Goal: Task Accomplishment & Management: Manage account settings

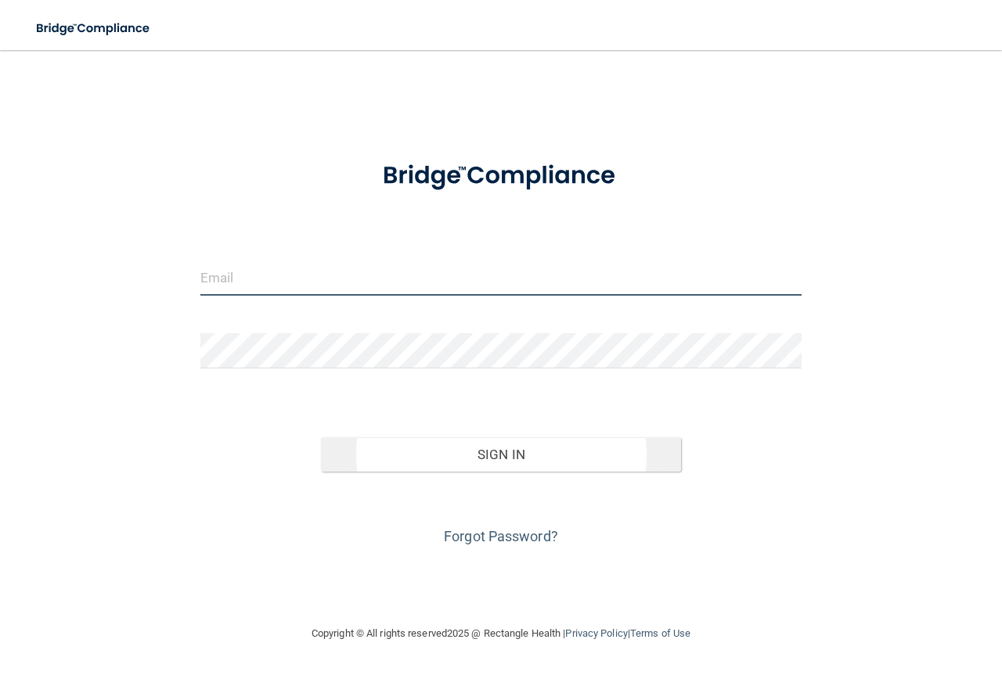
type input "[EMAIL_ADDRESS][DOMAIN_NAME]"
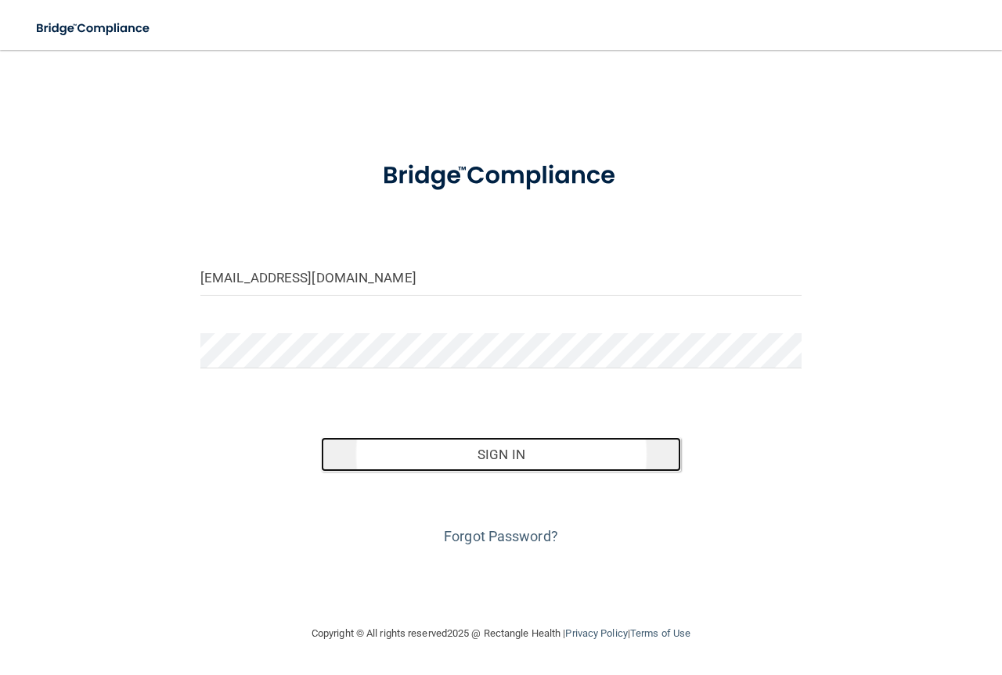
click at [461, 443] on button "Sign In" at bounding box center [501, 454] width 361 height 34
